Goal: Task Accomplishment & Management: Complete application form

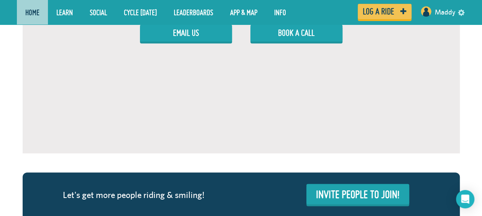
scroll to position [553, 0]
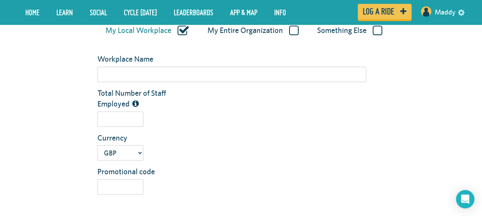
scroll to position [153, 0]
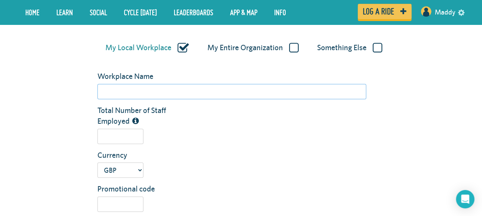
click at [138, 91] on input "Workplace Name" at bounding box center [231, 91] width 269 height 15
type input "Rolls-Royce SMR"
click at [122, 136] on input "Total Number of Staff Employed" at bounding box center [120, 136] width 46 height 15
click at [131, 137] on input "Total Number of Staff Employed" at bounding box center [120, 136] width 46 height 15
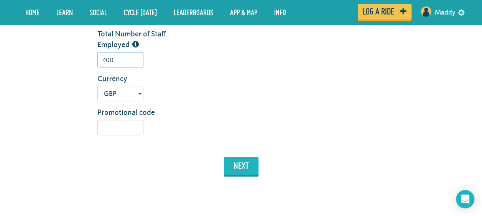
type input "400"
click at [243, 164] on button "next" at bounding box center [241, 166] width 34 height 18
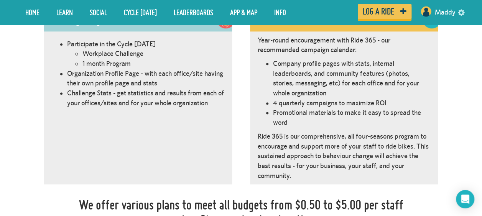
scroll to position [586, 0]
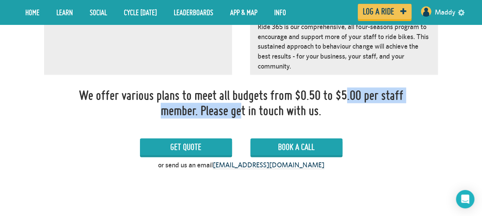
drag, startPoint x: 295, startPoint y: 93, endPoint x: 195, endPoint y: 113, distance: 102.8
click at [195, 113] on div "We offer various plans to meet all budgets from $0.50 to $5.00 per staff member…" at bounding box center [241, 103] width 331 height 30
copy div "$0.50 to $5.00 per staff member"
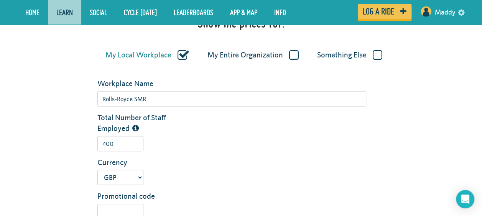
scroll to position [126, 0]
